Goal: Information Seeking & Learning: Learn about a topic

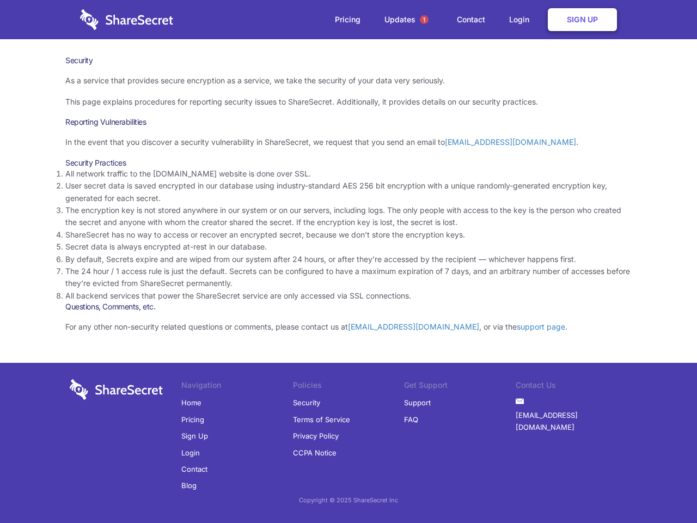
click at [348, 261] on li "By default, Secrets expire and are wiped from our system after 24 hours, or aft…" at bounding box center [348, 259] width 566 height 12
click at [424, 20] on span "1" at bounding box center [424, 19] width 9 height 9
